Goal: Information Seeking & Learning: Find specific fact

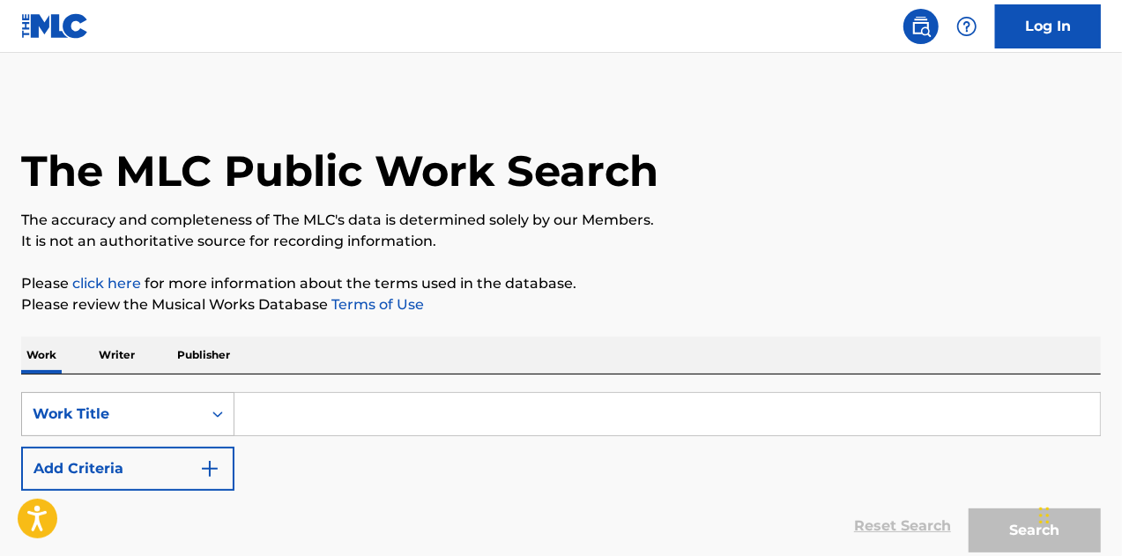
click at [213, 405] on icon "Search Form" at bounding box center [218, 414] width 18 height 18
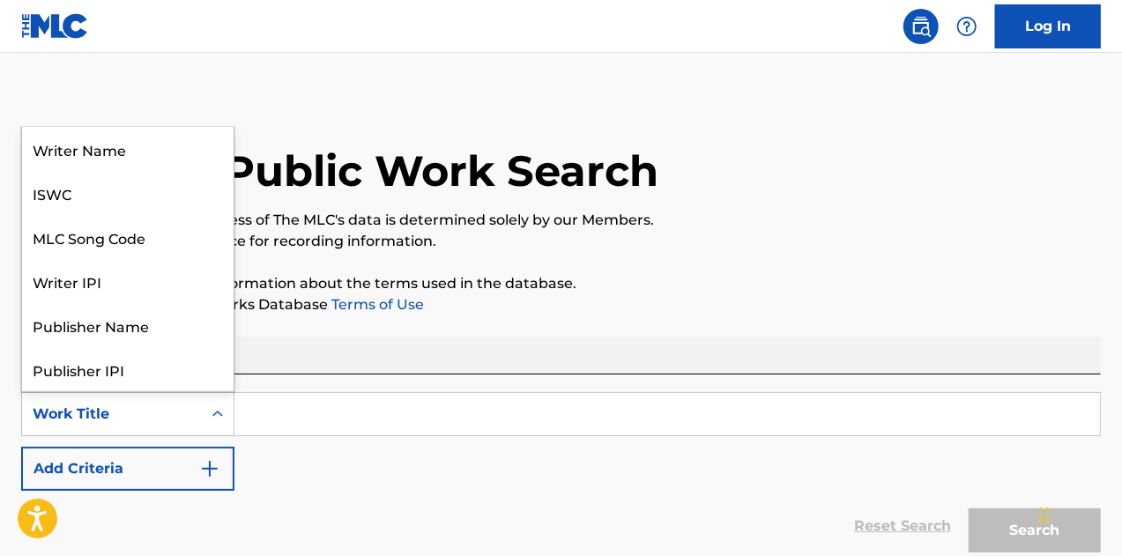
scroll to position [88, 0]
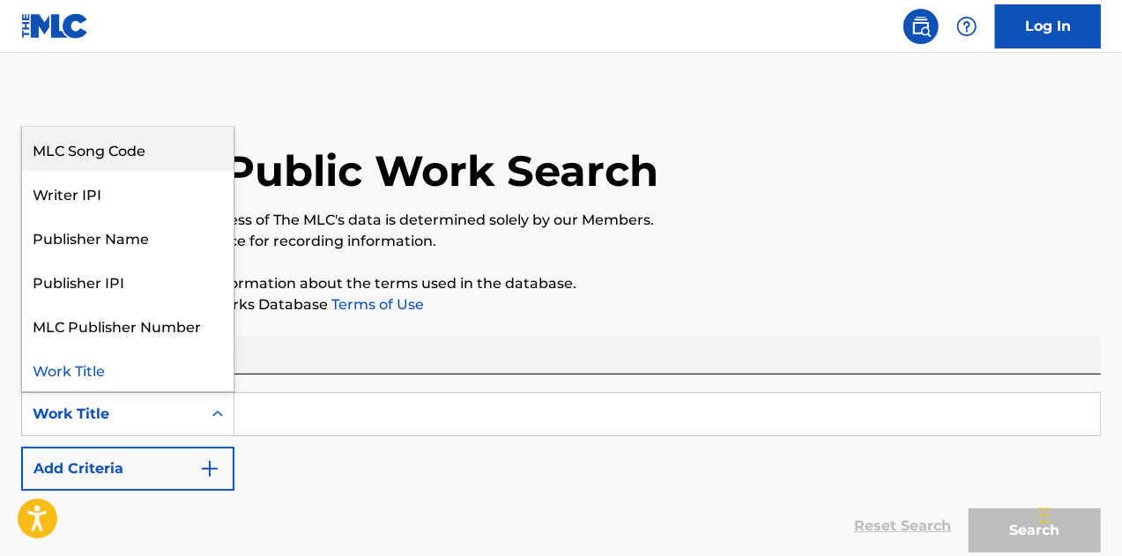
click at [145, 137] on div "MLC Song Code" at bounding box center [127, 149] width 211 height 44
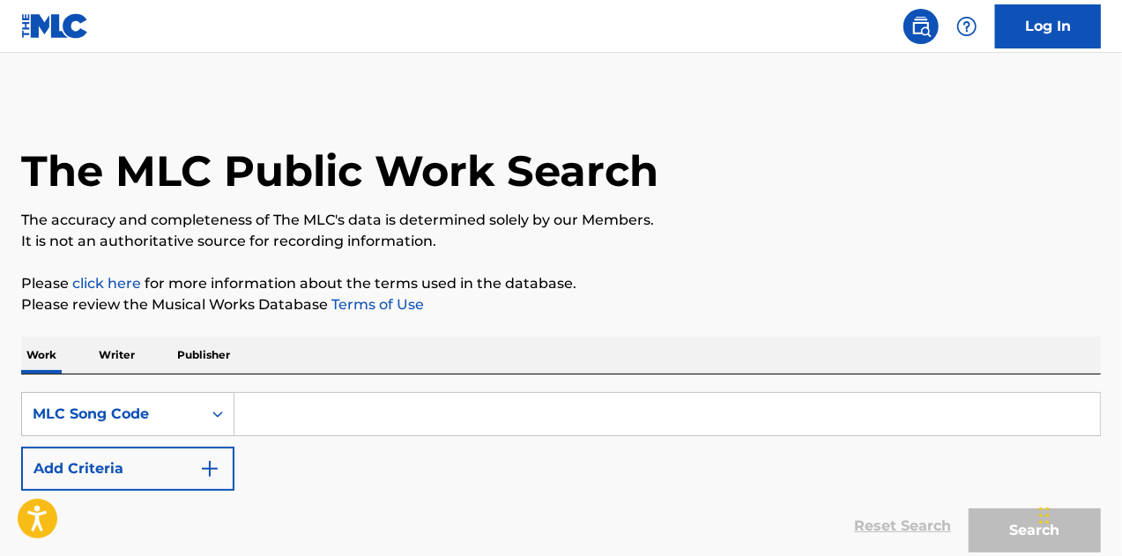
click at [304, 409] on input "Search Form" at bounding box center [666, 414] width 865 height 42
paste input "W17111"
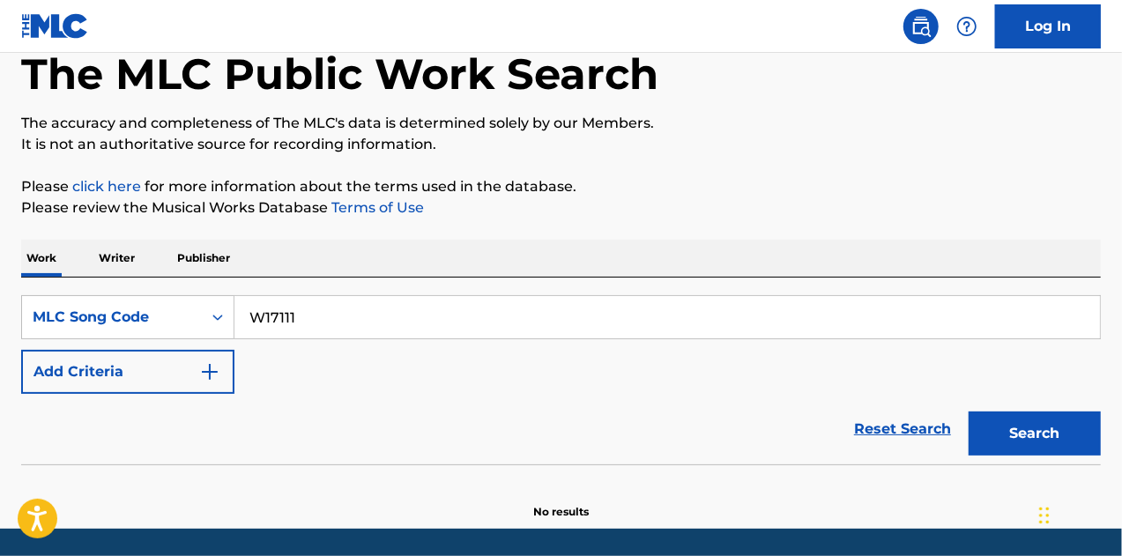
scroll to position [153, 0]
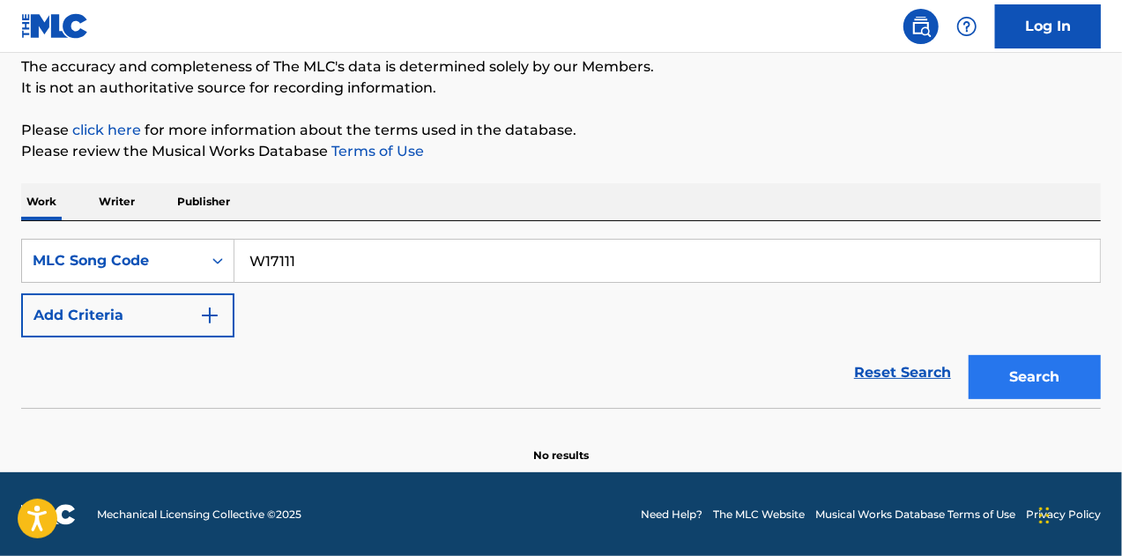
type input "W17111"
drag, startPoint x: 985, startPoint y: 355, endPoint x: 999, endPoint y: 371, distance: 21.2
click at [985, 359] on button "Search" at bounding box center [1034, 377] width 132 height 44
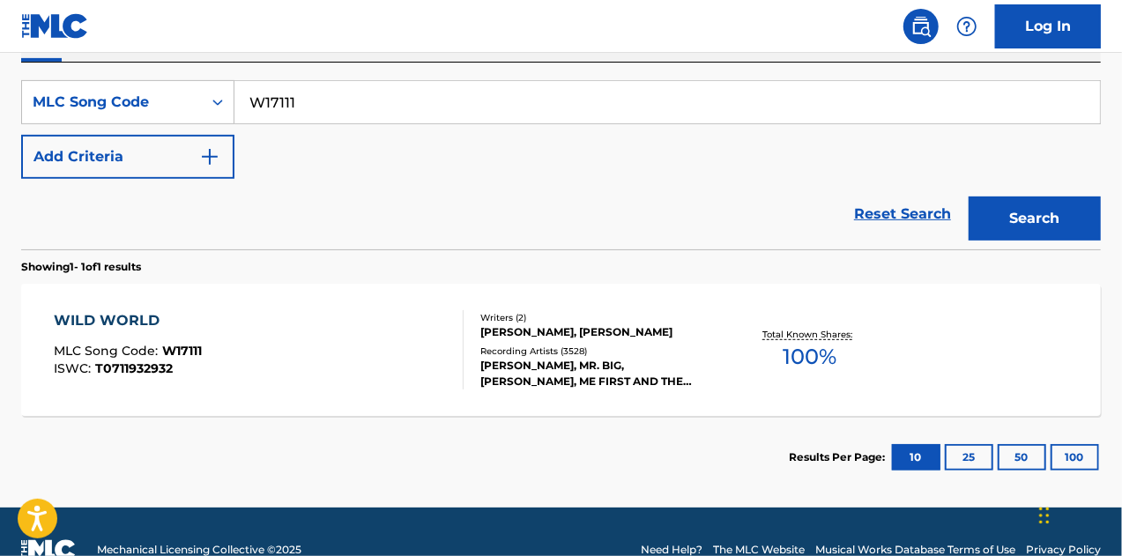
scroll to position [330, 0]
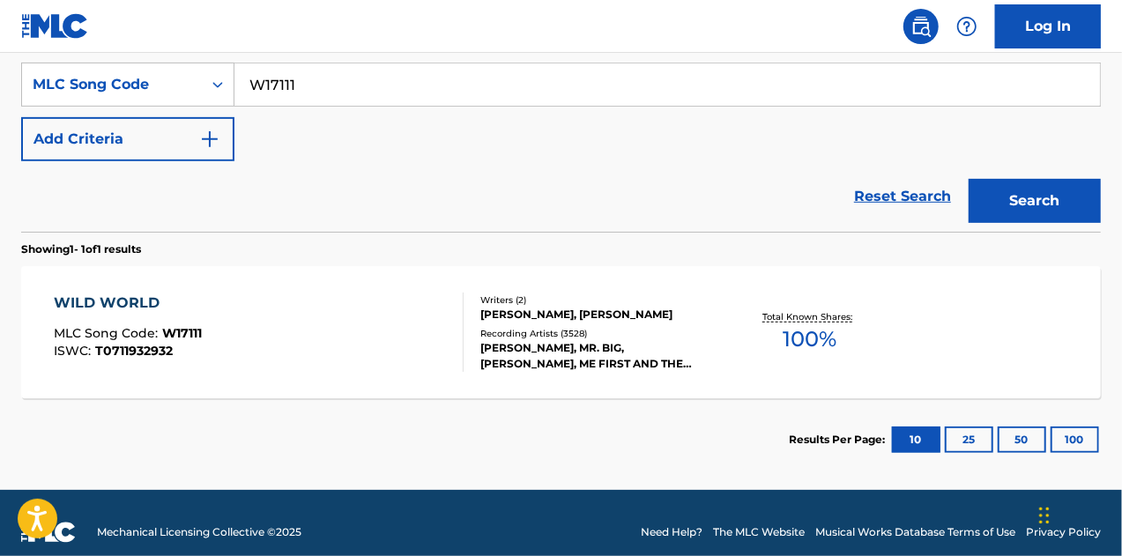
click at [571, 307] on div "[PERSON_NAME], [PERSON_NAME]" at bounding box center [600, 315] width 240 height 16
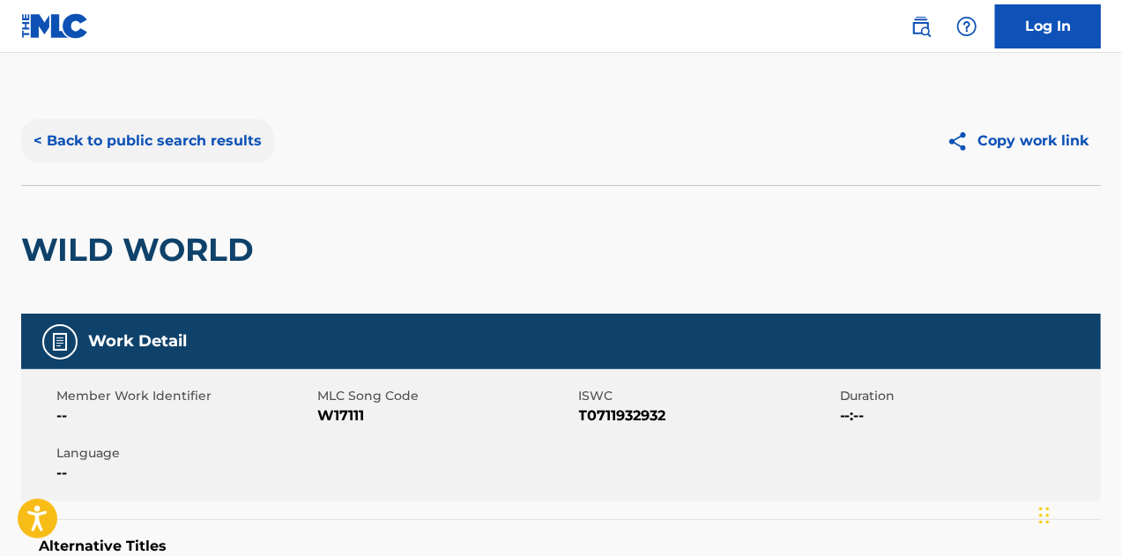
click at [165, 135] on button "< Back to public search results" at bounding box center [147, 141] width 253 height 44
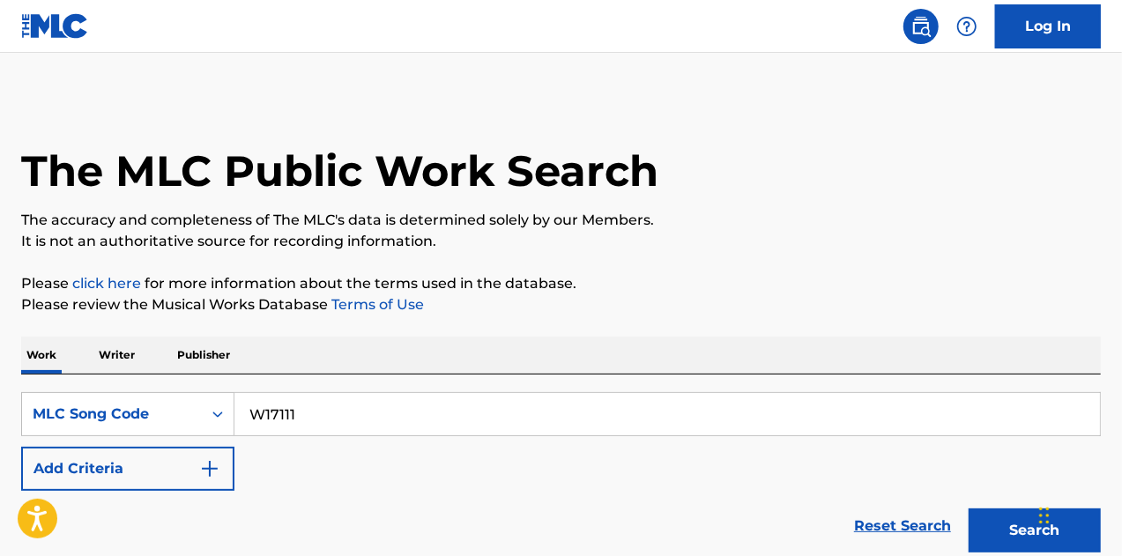
scroll to position [301, 0]
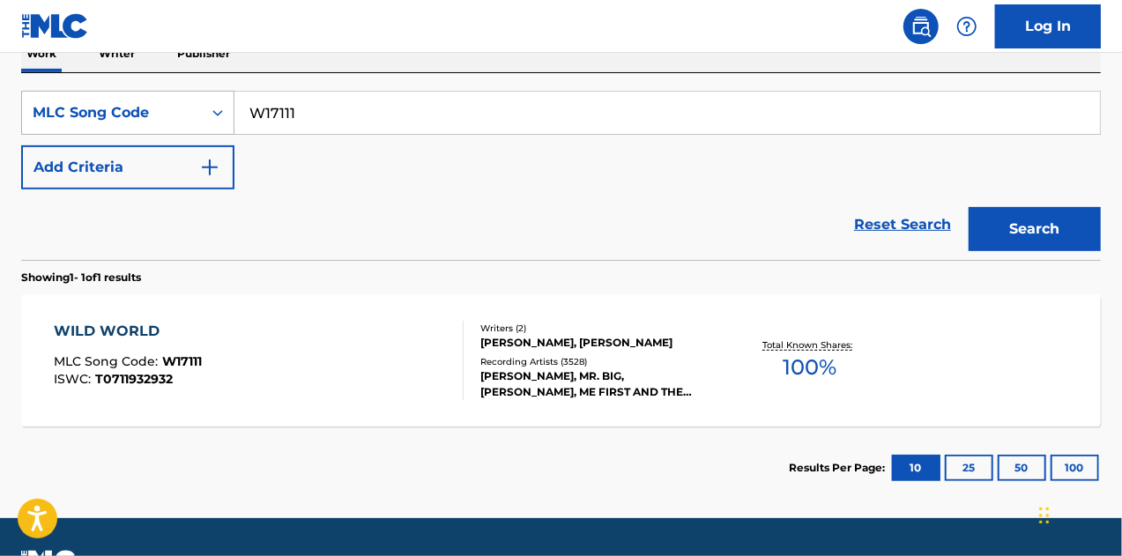
drag, startPoint x: 278, startPoint y: 112, endPoint x: 221, endPoint y: 107, distance: 57.4
click at [221, 107] on div "SearchWithCriteriaacdcca5c-581c-4151-96ae-df9f560de334 MLC Song Code W17111" at bounding box center [560, 113] width 1079 height 44
paste input "KF4U5R"
type input "KF4U5R"
click at [1050, 230] on button "Search" at bounding box center [1034, 229] width 132 height 44
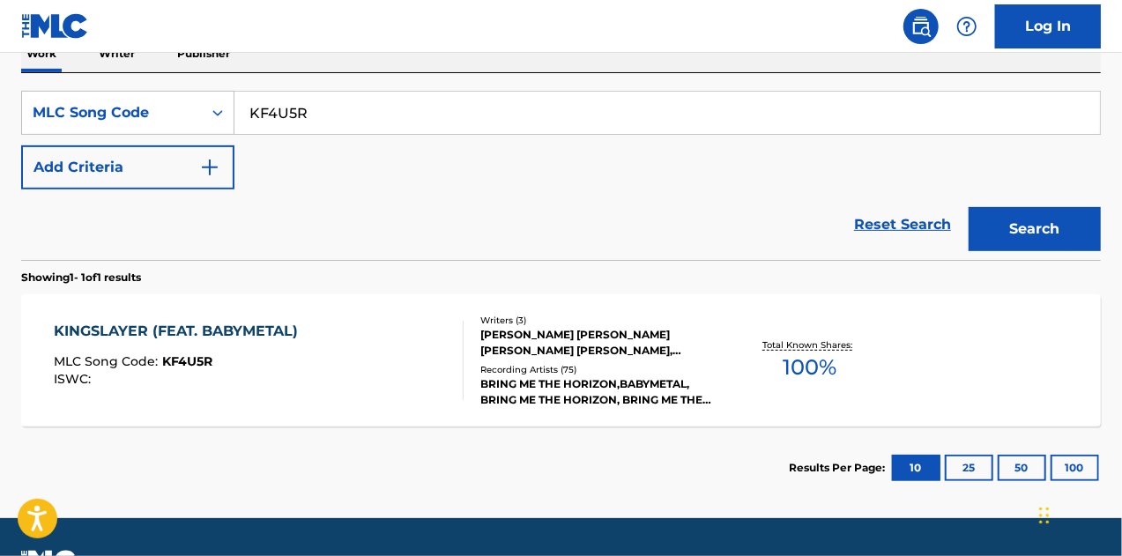
click at [550, 333] on div "[PERSON_NAME] [PERSON_NAME] [PERSON_NAME] [PERSON_NAME], [PERSON_NAME] (PKA MK …" at bounding box center [600, 343] width 240 height 32
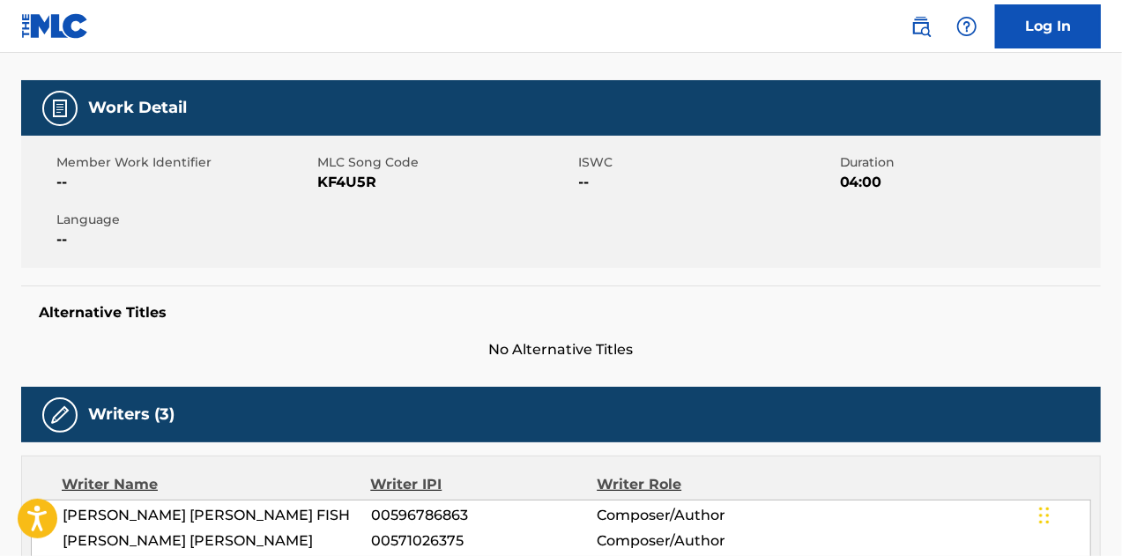
scroll to position [88, 0]
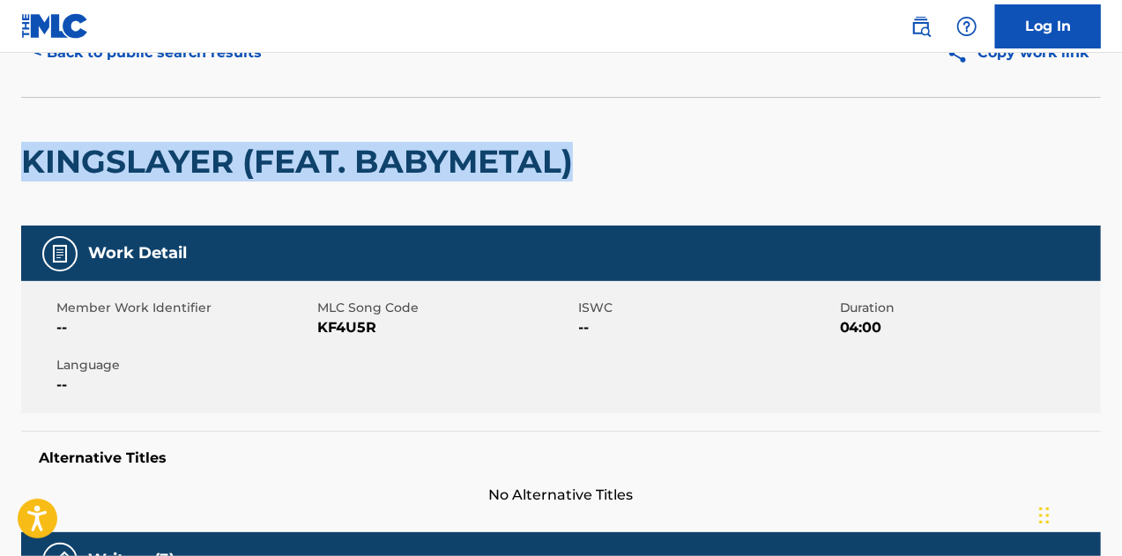
drag, startPoint x: 19, startPoint y: 152, endPoint x: 620, endPoint y: 174, distance: 601.3
copy h2 "KINGSLAYER (FEAT. BABYMETAL)"
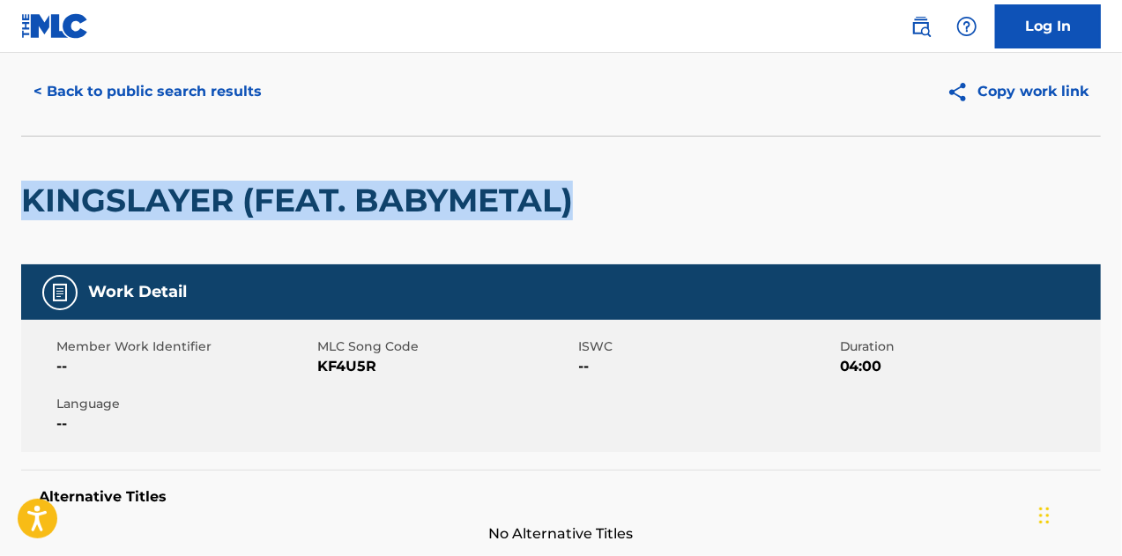
scroll to position [0, 0]
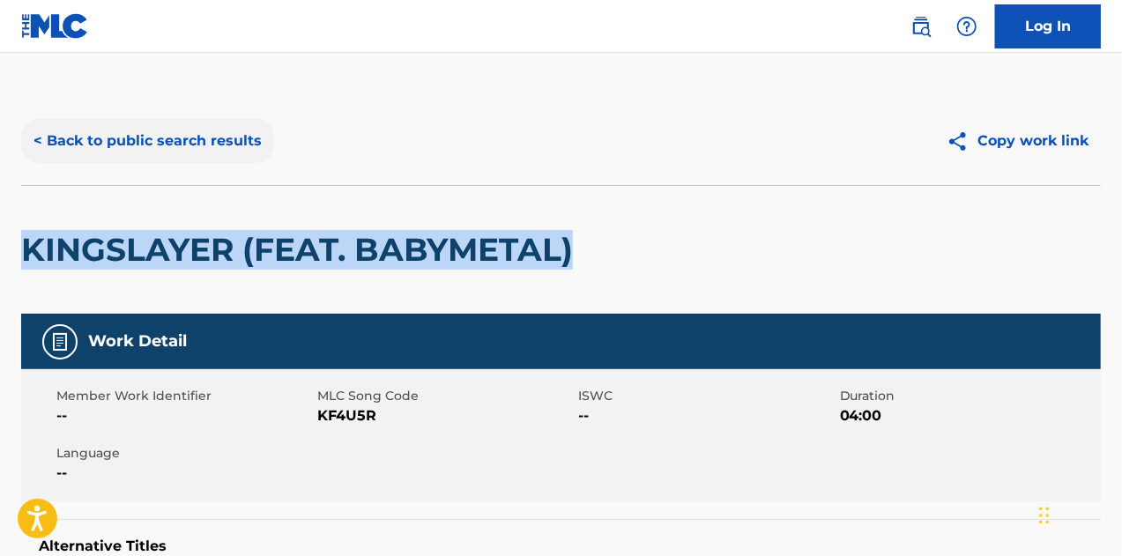
click at [232, 152] on button "< Back to public search results" at bounding box center [147, 141] width 253 height 44
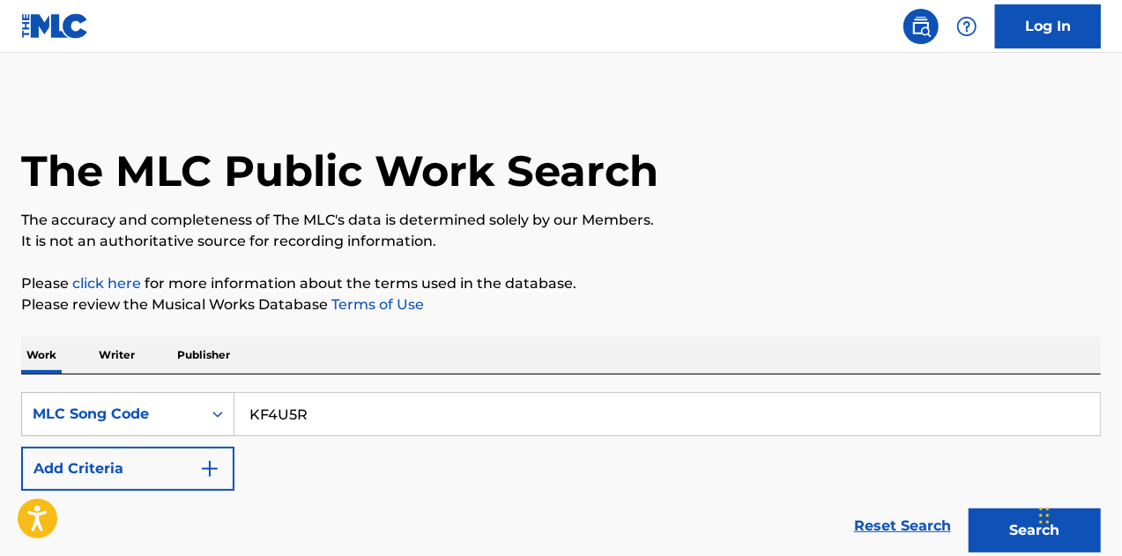
scroll to position [301, 0]
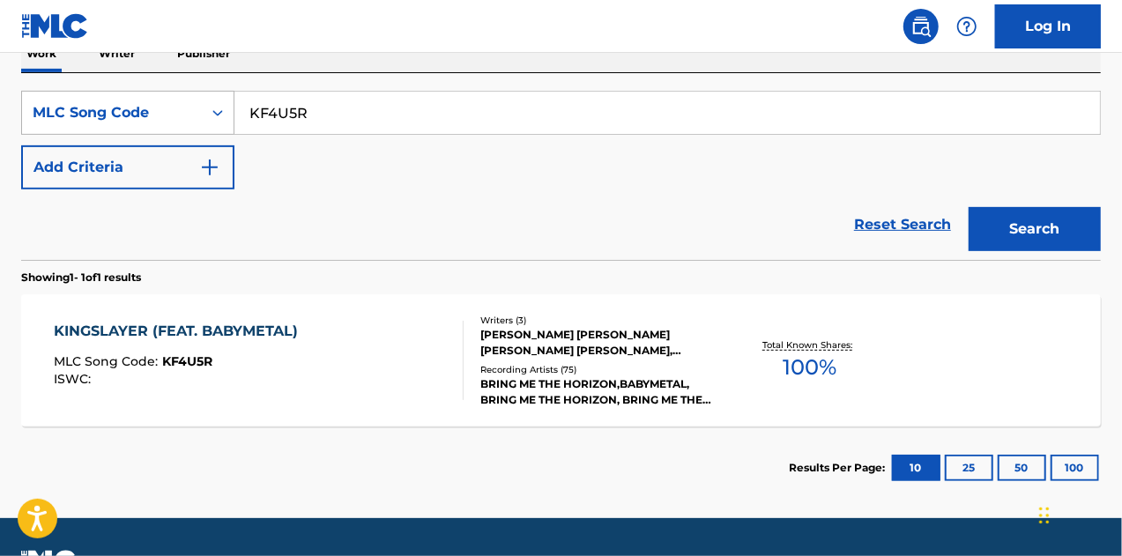
drag, startPoint x: 328, startPoint y: 103, endPoint x: 196, endPoint y: 115, distance: 131.9
click at [196, 115] on div "SearchWithCriteriaacdcca5c-581c-4151-96ae-df9f560de334 MLC Song Code KF4U5R" at bounding box center [560, 113] width 1079 height 44
paste input "W47TWX"
type input "W47TWX"
click at [1034, 217] on button "Search" at bounding box center [1034, 229] width 132 height 44
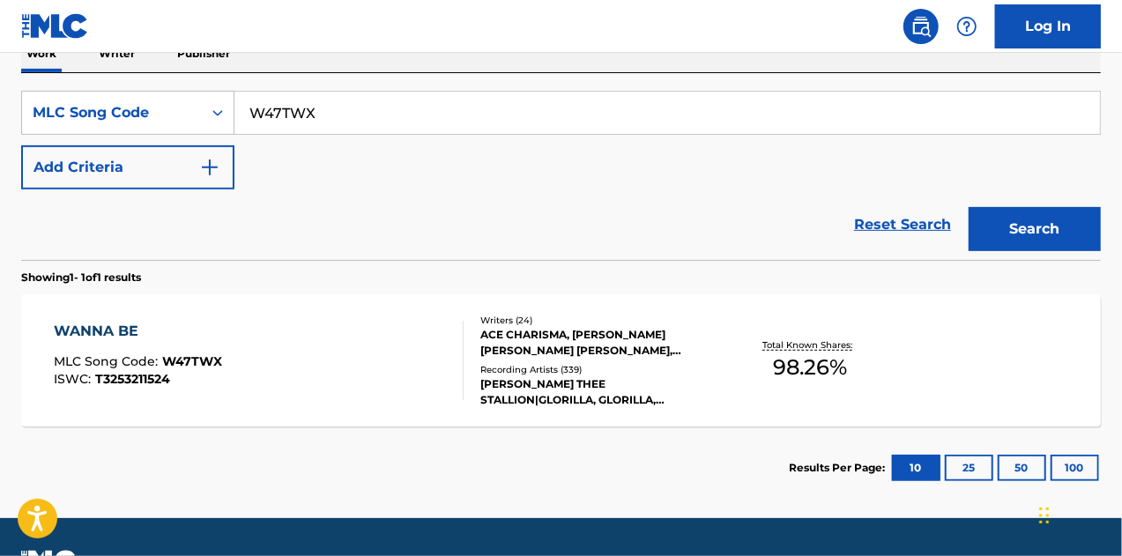
click at [592, 335] on div "ACE CHARISMA, [PERSON_NAME] [PERSON_NAME] [PERSON_NAME], [PERSON_NAME] HJERMANN…" at bounding box center [600, 343] width 240 height 32
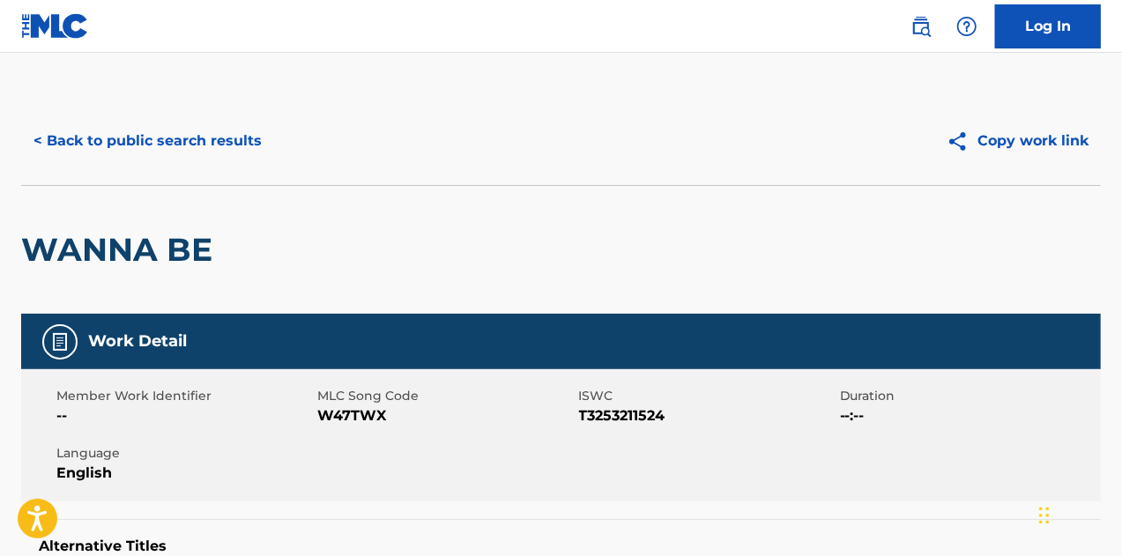
scroll to position [352, 0]
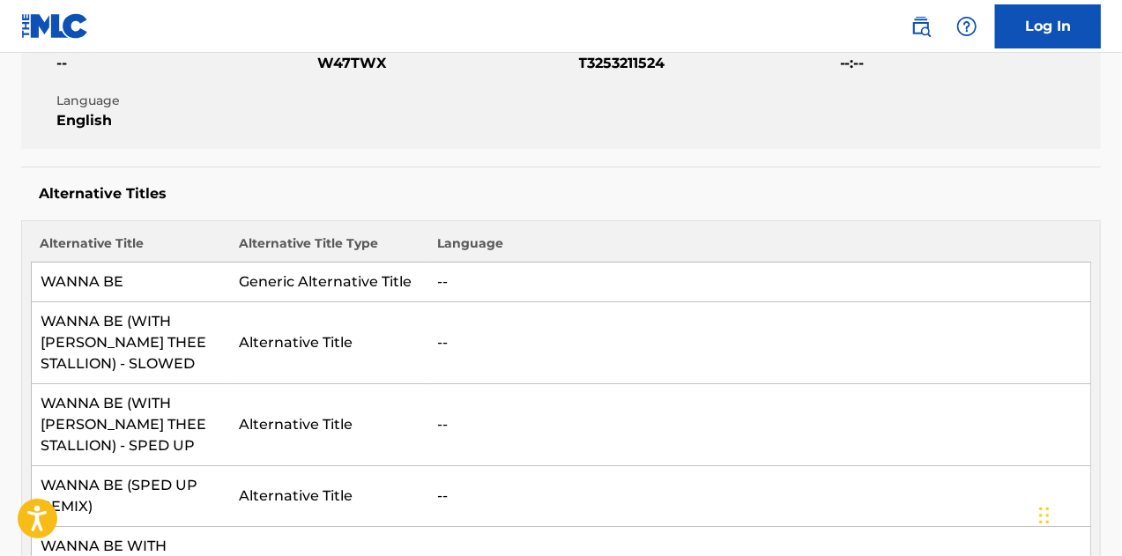
click at [368, 277] on td "Generic Alternative Title" at bounding box center [329, 283] width 198 height 40
click at [90, 280] on td "WANNA BE" at bounding box center [131, 283] width 198 height 40
click at [450, 278] on td "--" at bounding box center [759, 283] width 662 height 40
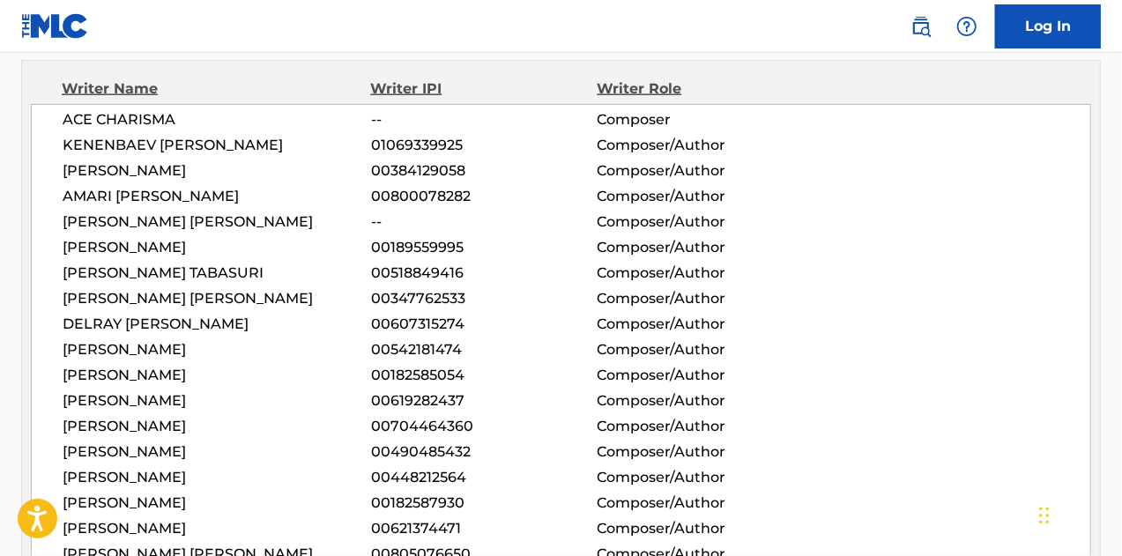
scroll to position [1057, 0]
